Goal: Transaction & Acquisition: Download file/media

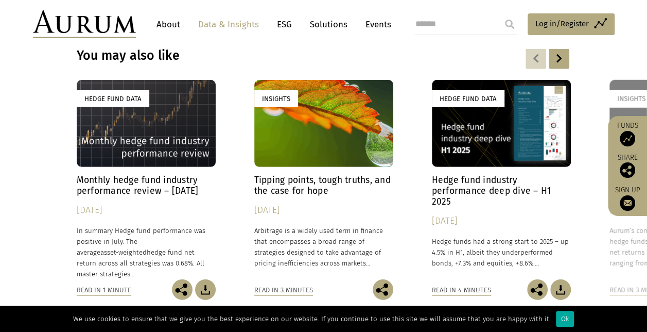
scroll to position [1420, 0]
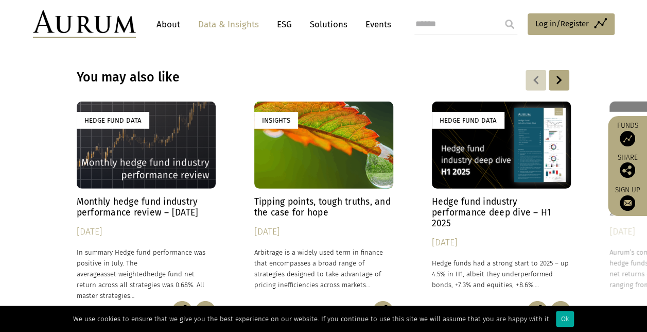
click at [464, 216] on h4 "Hedge fund industry performance deep dive – H1 2025" at bounding box center [501, 212] width 139 height 32
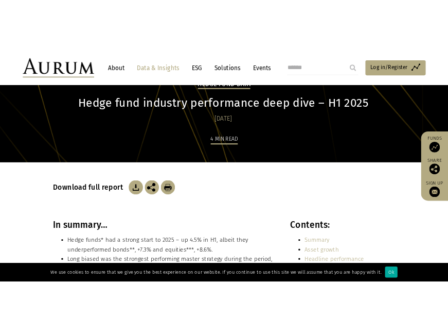
scroll to position [103, 0]
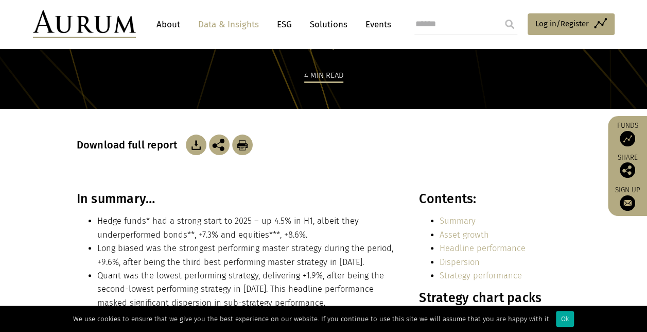
click at [217, 148] on img at bounding box center [219, 144] width 21 height 21
click at [191, 146] on img at bounding box center [196, 144] width 11 height 11
click at [193, 145] on img at bounding box center [196, 144] width 21 height 21
